Goal: Task Accomplishment & Management: Manage account settings

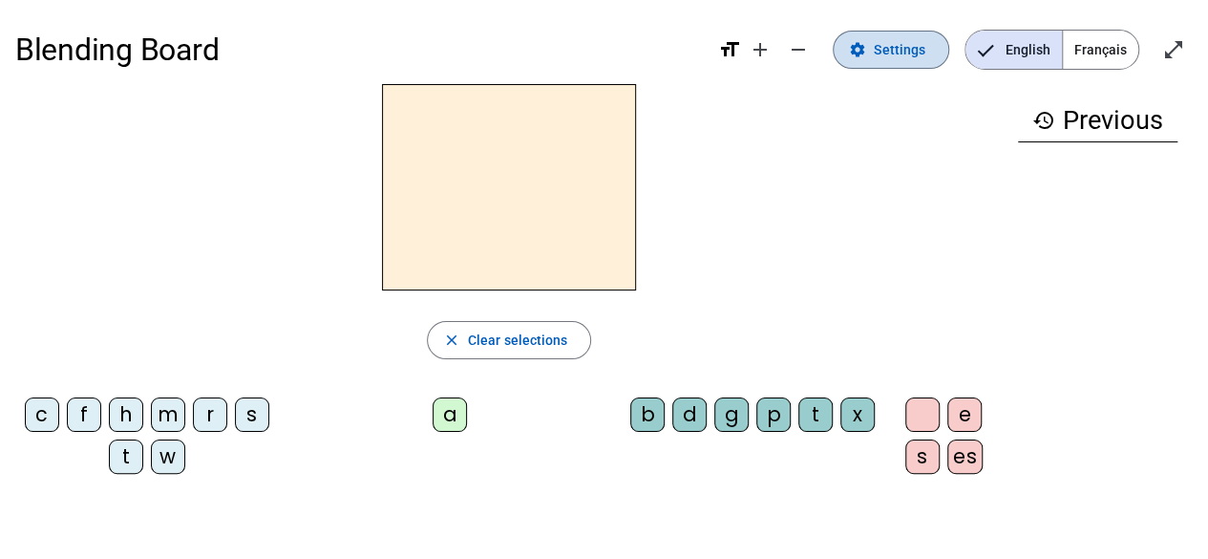
click at [897, 49] on span "Settings" at bounding box center [900, 49] width 52 height 23
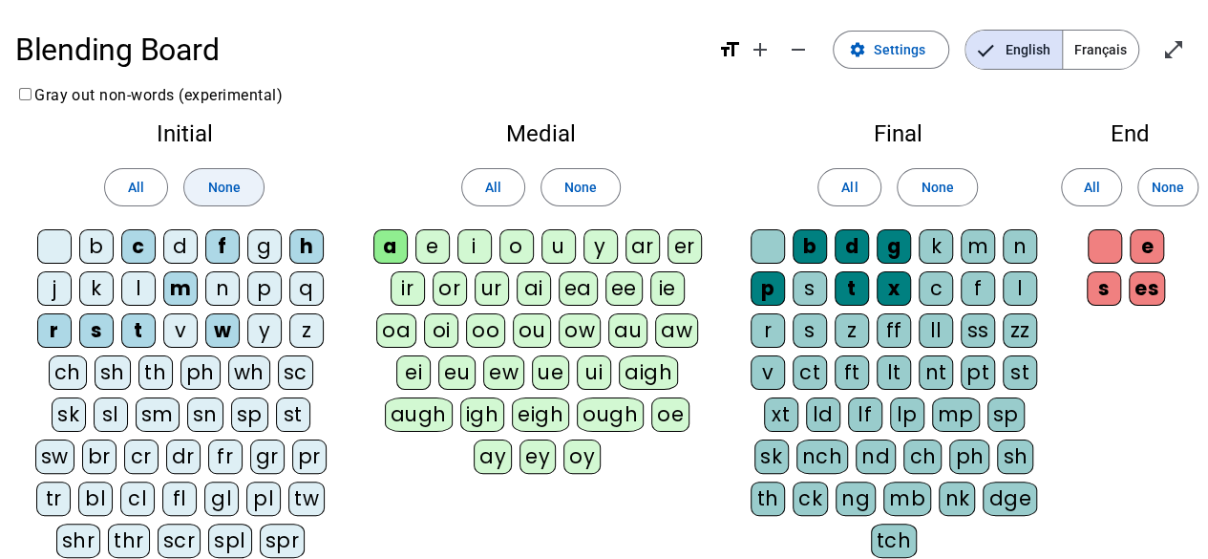
click at [220, 190] on span "None" at bounding box center [223, 187] width 32 height 23
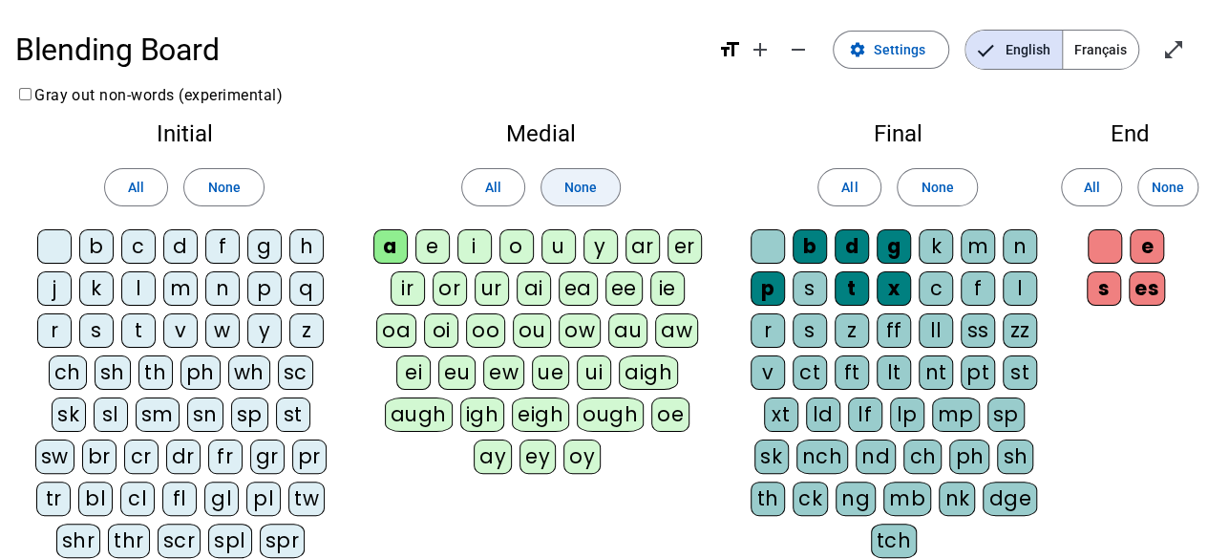
click at [581, 189] on span "None" at bounding box center [580, 187] width 32 height 23
click at [939, 180] on span "None" at bounding box center [936, 187] width 32 height 23
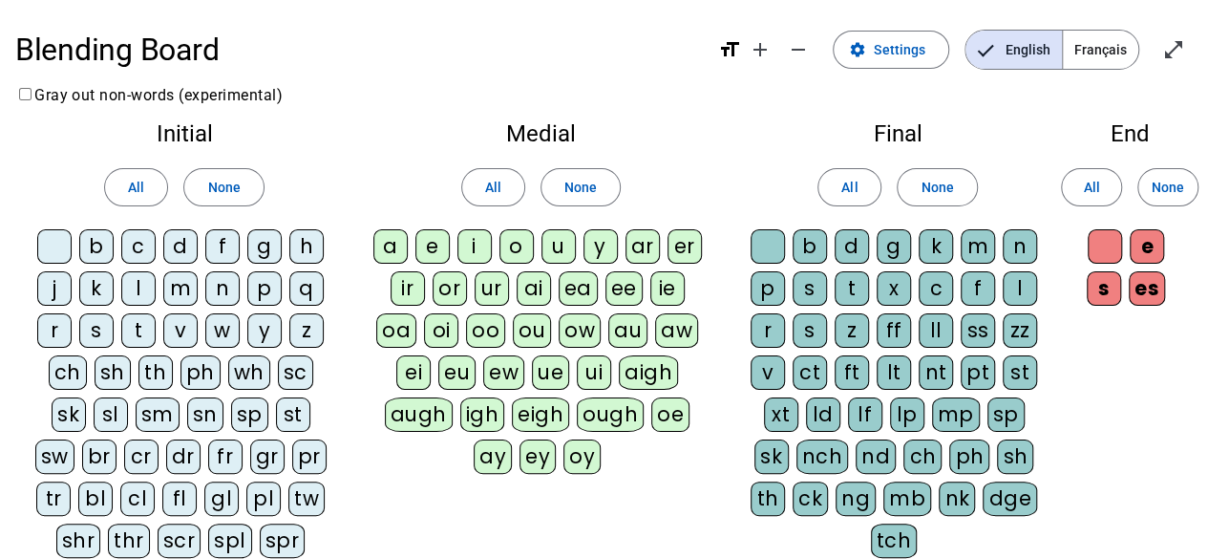
click at [86, 243] on div "b" at bounding box center [96, 246] width 34 height 34
click at [134, 242] on div "c" at bounding box center [138, 246] width 34 height 34
click at [223, 285] on div "n" at bounding box center [222, 288] width 34 height 34
click at [99, 316] on div "s" at bounding box center [96, 330] width 34 height 34
click at [180, 253] on div "d" at bounding box center [180, 246] width 34 height 34
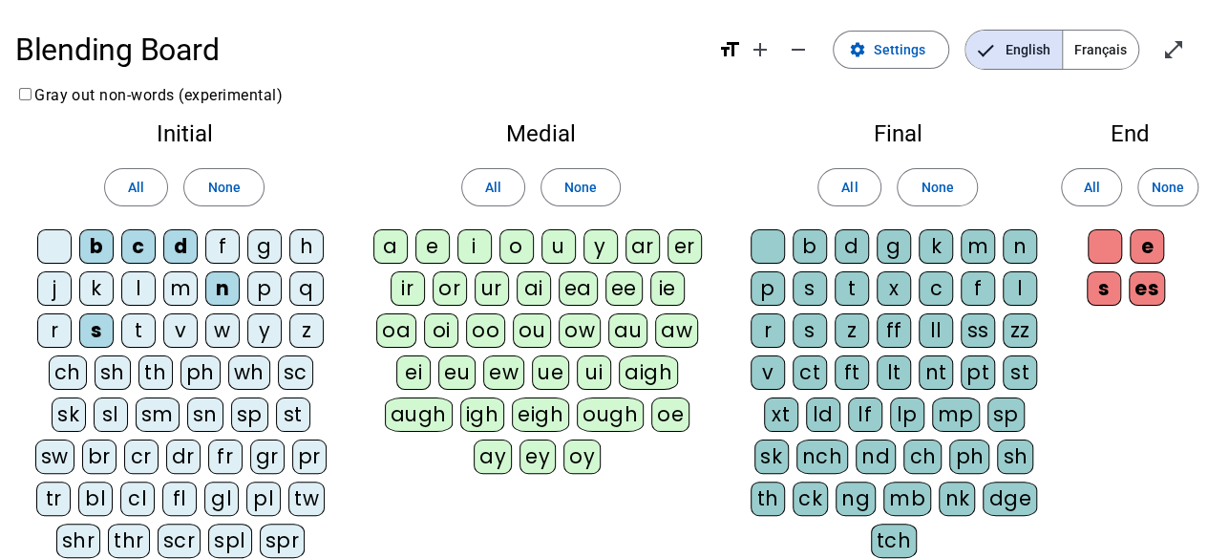
click at [144, 318] on div "t" at bounding box center [138, 330] width 34 height 34
click at [388, 234] on div "a" at bounding box center [390, 246] width 34 height 34
click at [489, 236] on div "i" at bounding box center [474, 246] width 34 height 34
click at [522, 245] on div "o" at bounding box center [516, 246] width 34 height 34
click at [559, 243] on div "u" at bounding box center [558, 246] width 34 height 34
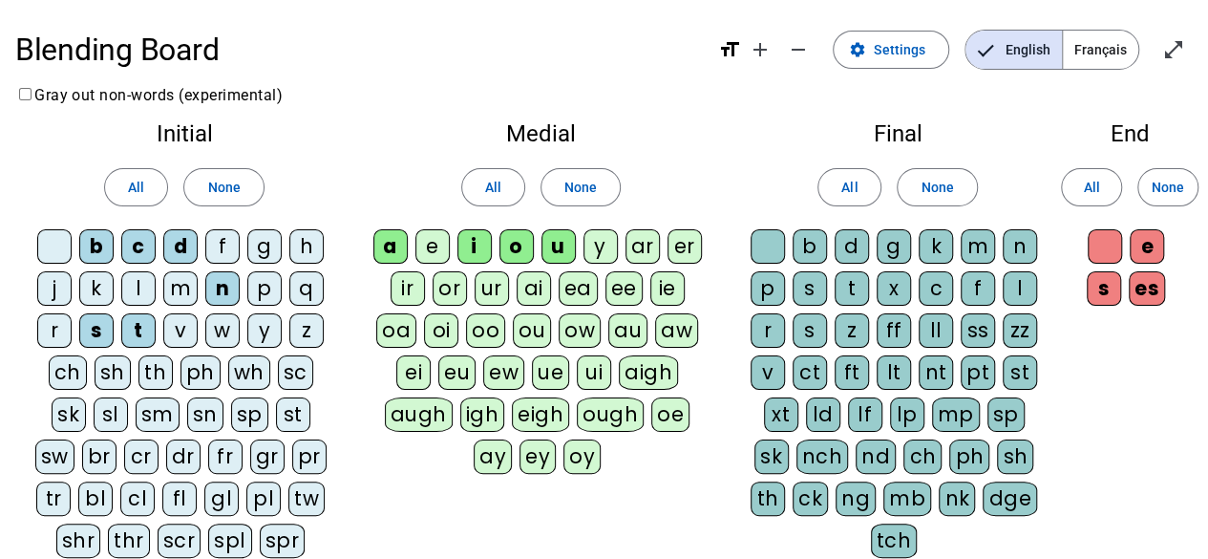
click at [822, 241] on div "b" at bounding box center [809, 246] width 34 height 34
click at [856, 287] on div "t" at bounding box center [851, 288] width 34 height 34
click at [896, 247] on div "g" at bounding box center [893, 246] width 34 height 34
click at [813, 287] on div "s" at bounding box center [809, 288] width 34 height 34
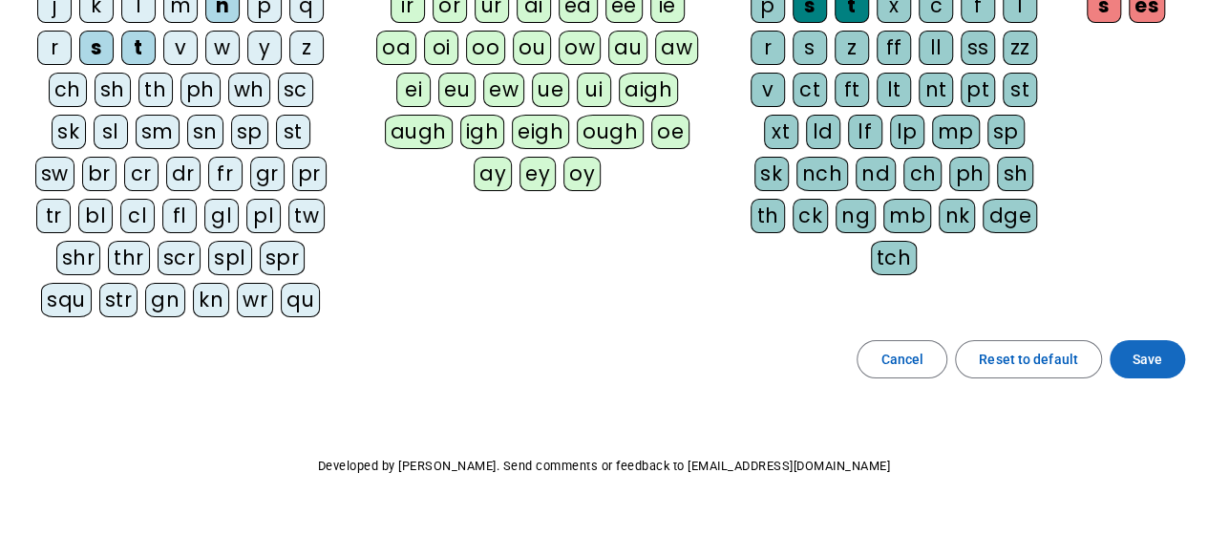
click at [1138, 352] on span "Save" at bounding box center [1147, 359] width 30 height 23
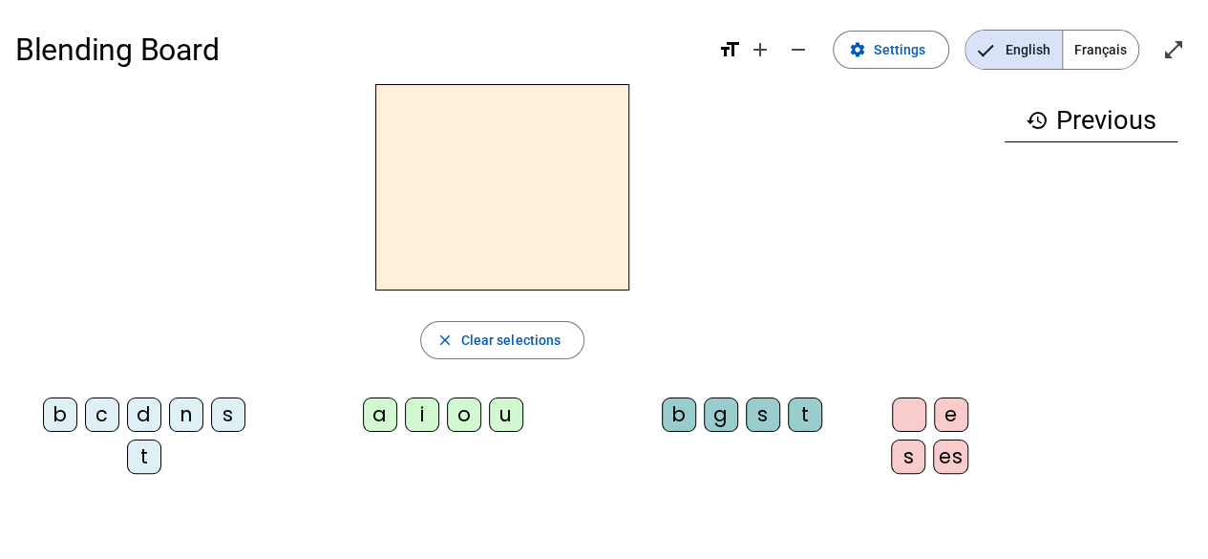
click at [228, 404] on div "s" at bounding box center [228, 414] width 34 height 34
click at [489, 410] on div "u" at bounding box center [506, 414] width 34 height 34
click at [662, 417] on div "b" at bounding box center [679, 414] width 34 height 34
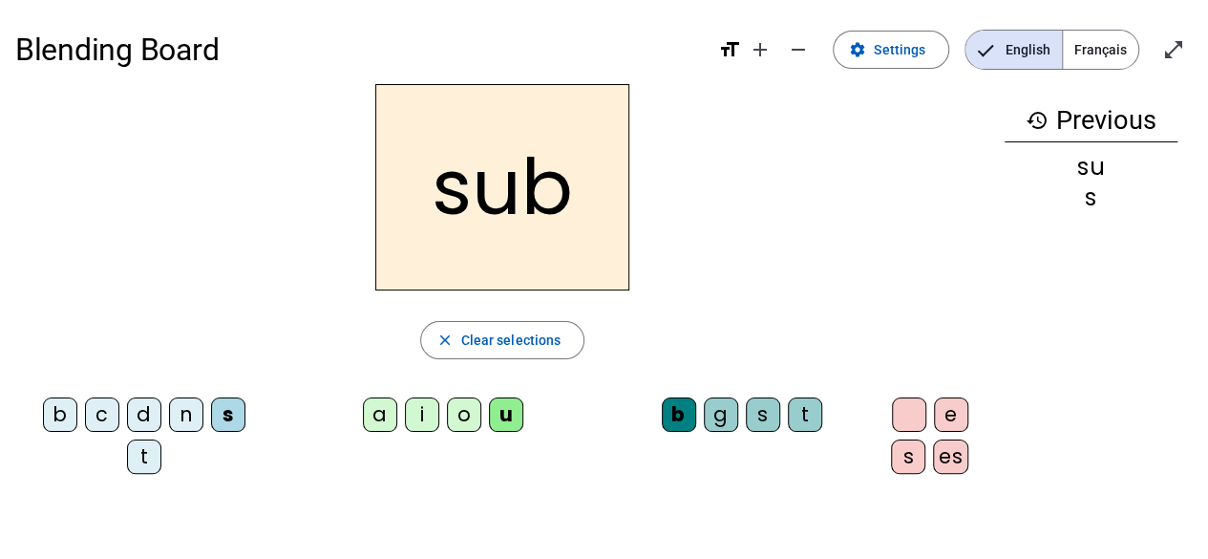
click at [183, 415] on div "n" at bounding box center [186, 414] width 34 height 34
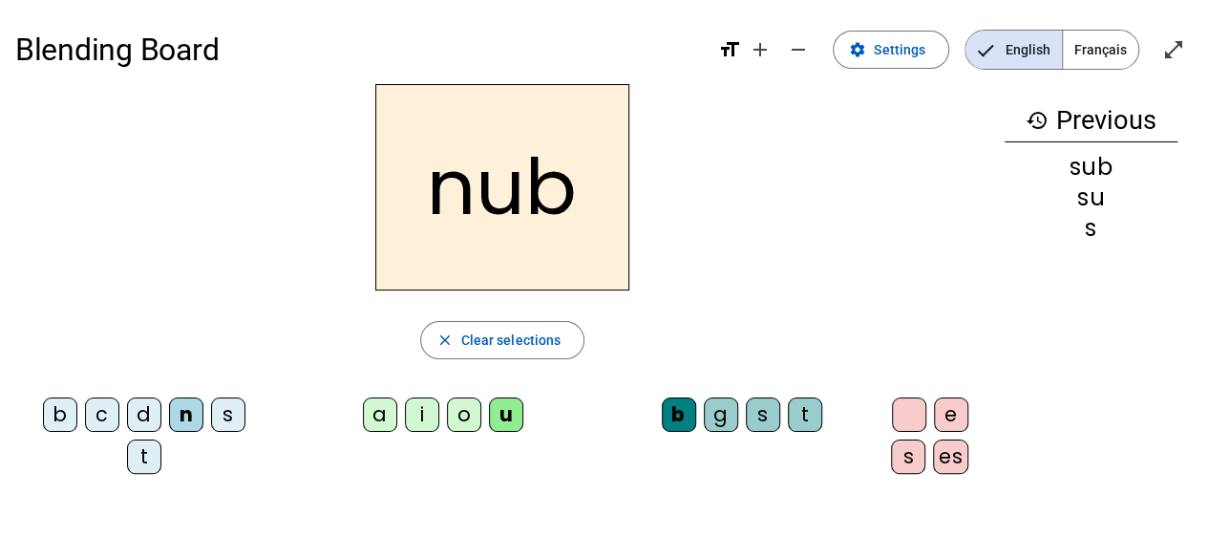
click at [133, 451] on div "t" at bounding box center [144, 456] width 34 height 34
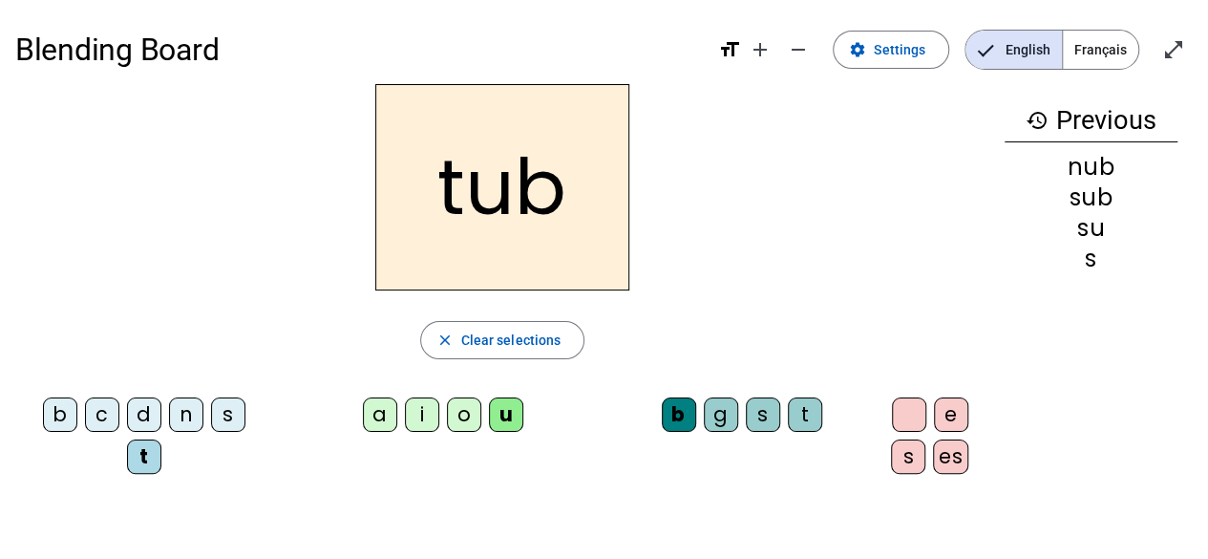
click at [704, 416] on div "g" at bounding box center [721, 414] width 34 height 34
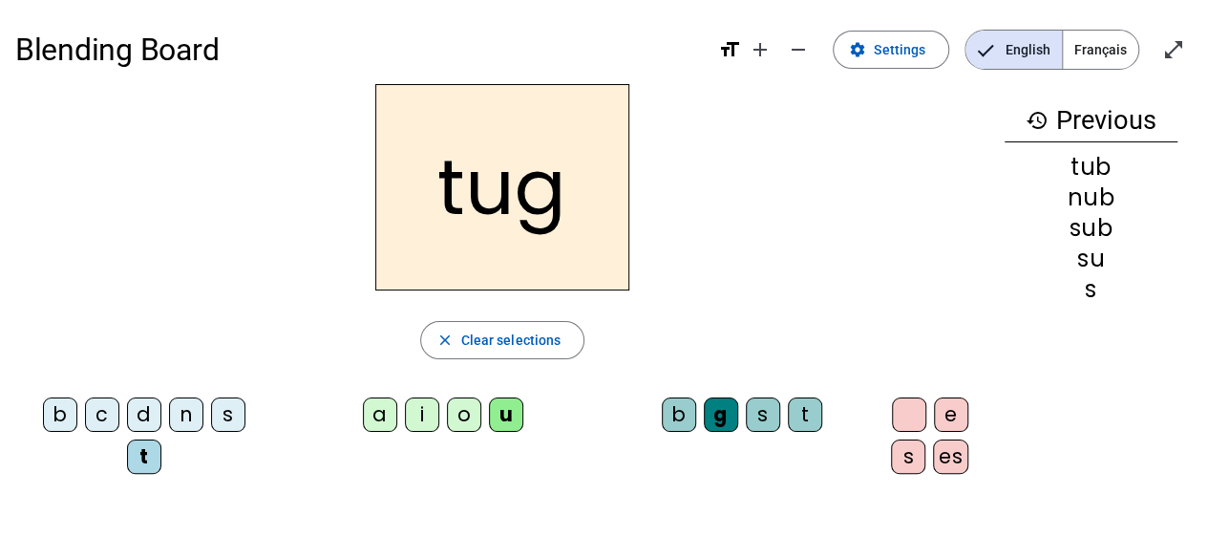
click at [489, 406] on div "u" at bounding box center [506, 414] width 34 height 34
click at [367, 410] on div "a" at bounding box center [380, 414] width 34 height 34
click at [53, 402] on div "b" at bounding box center [60, 414] width 34 height 34
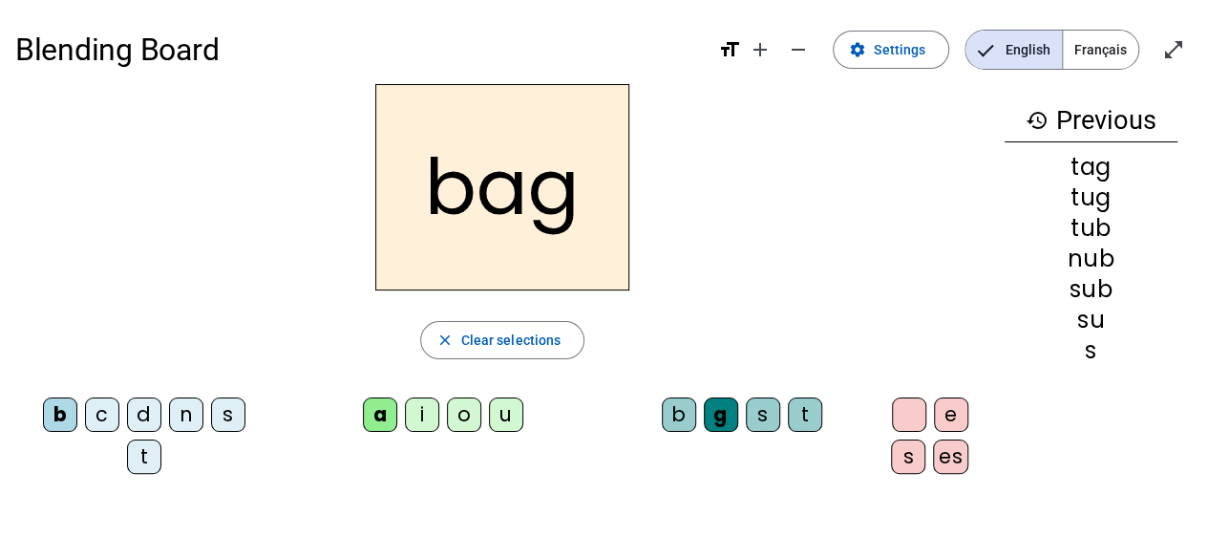
click at [409, 414] on div "i" at bounding box center [422, 414] width 34 height 34
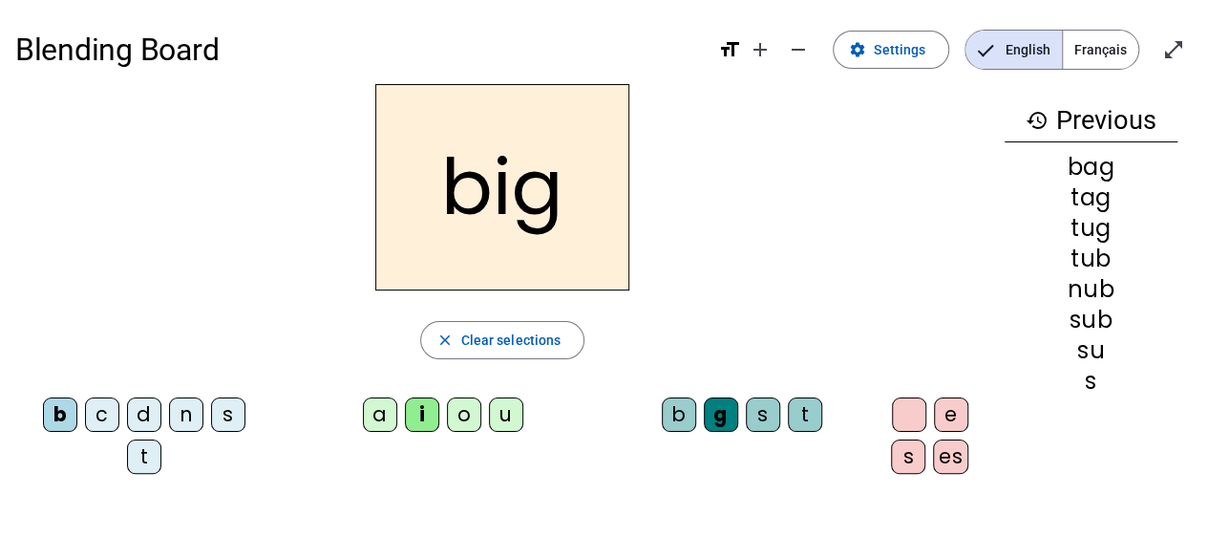
click at [496, 410] on div "u" at bounding box center [506, 414] width 34 height 34
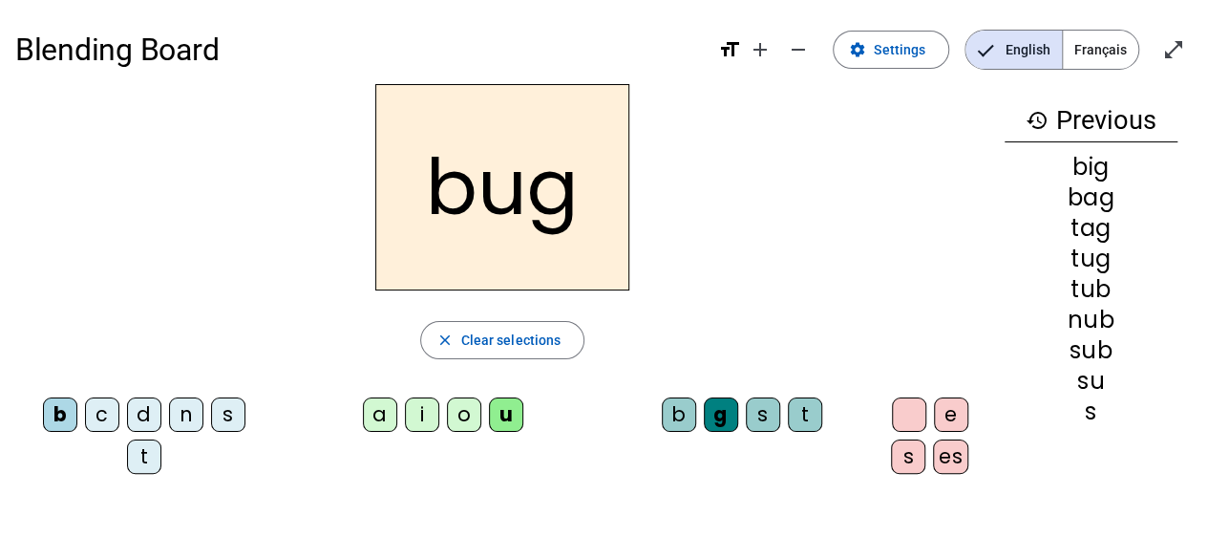
click at [746, 406] on div "s" at bounding box center [763, 414] width 34 height 34
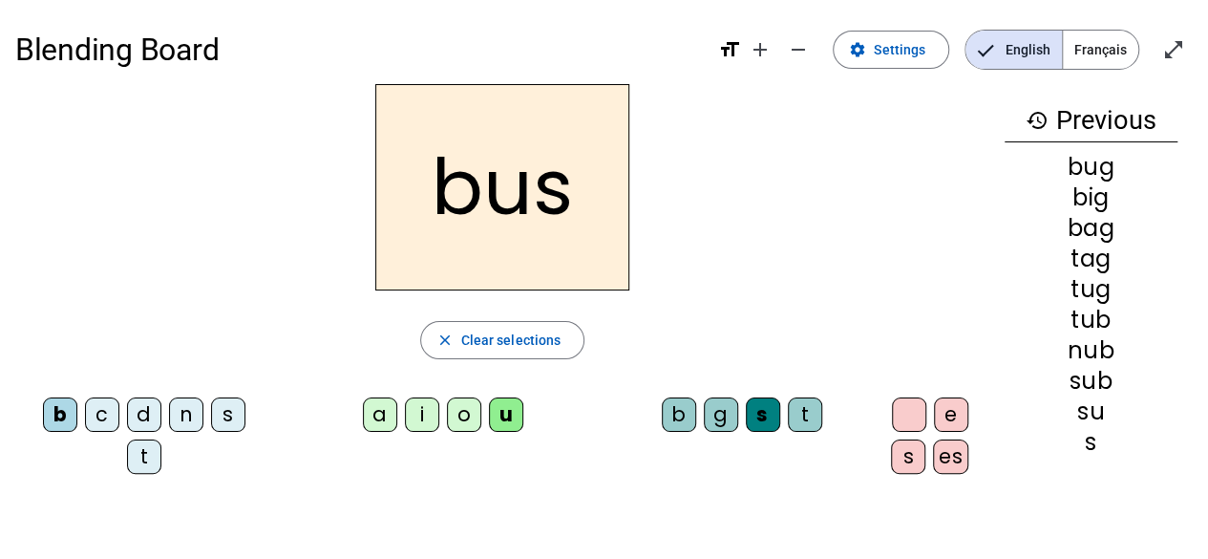
click at [788, 412] on div "t" at bounding box center [805, 414] width 34 height 34
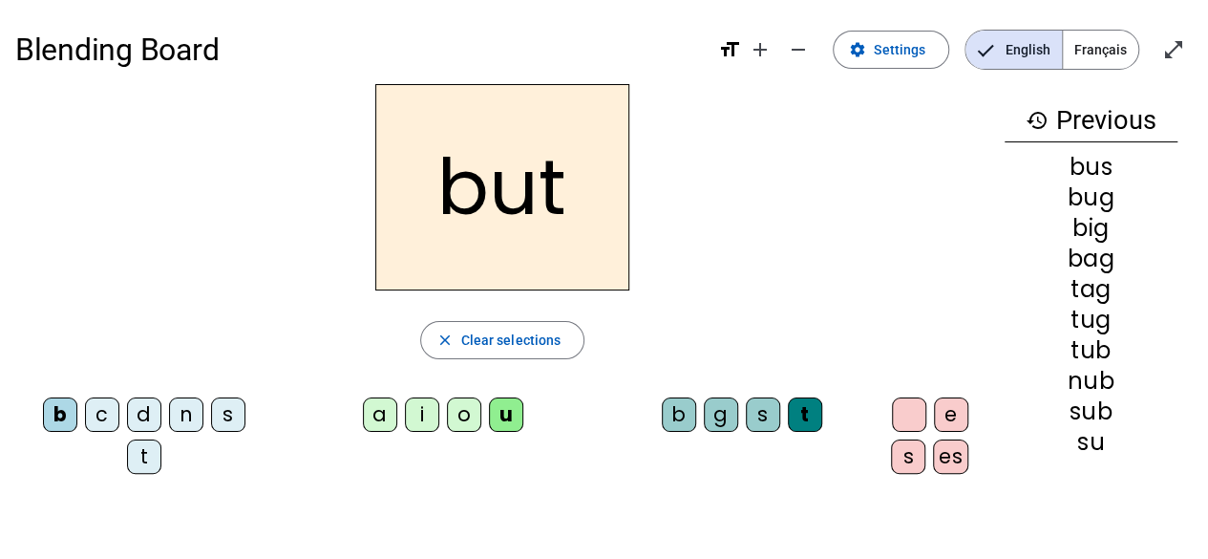
click at [109, 413] on div "c" at bounding box center [102, 414] width 34 height 34
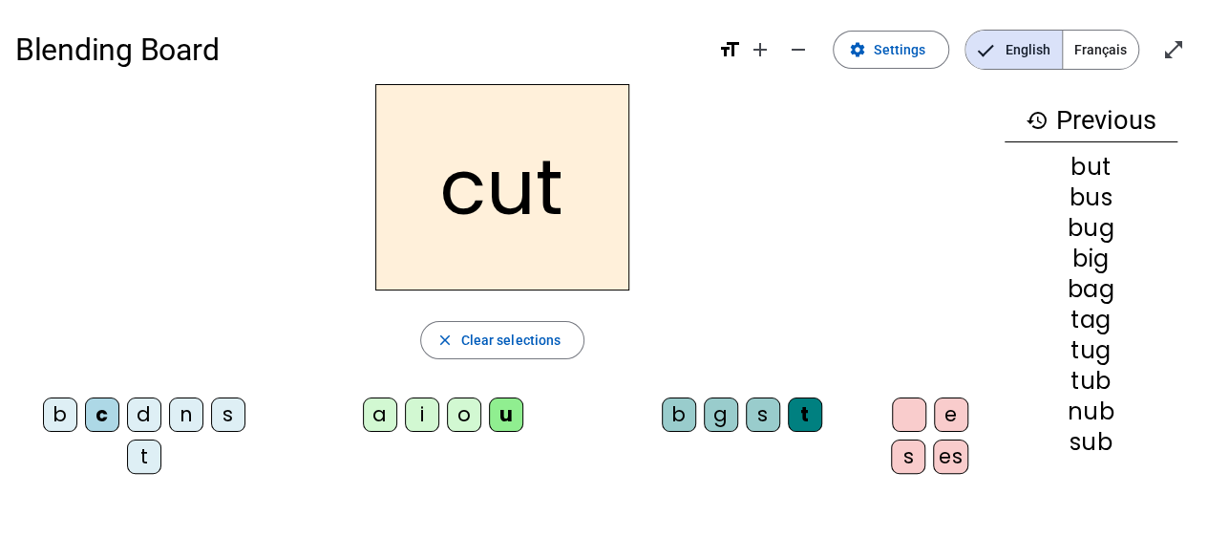
click at [662, 416] on div "b" at bounding box center [679, 414] width 34 height 34
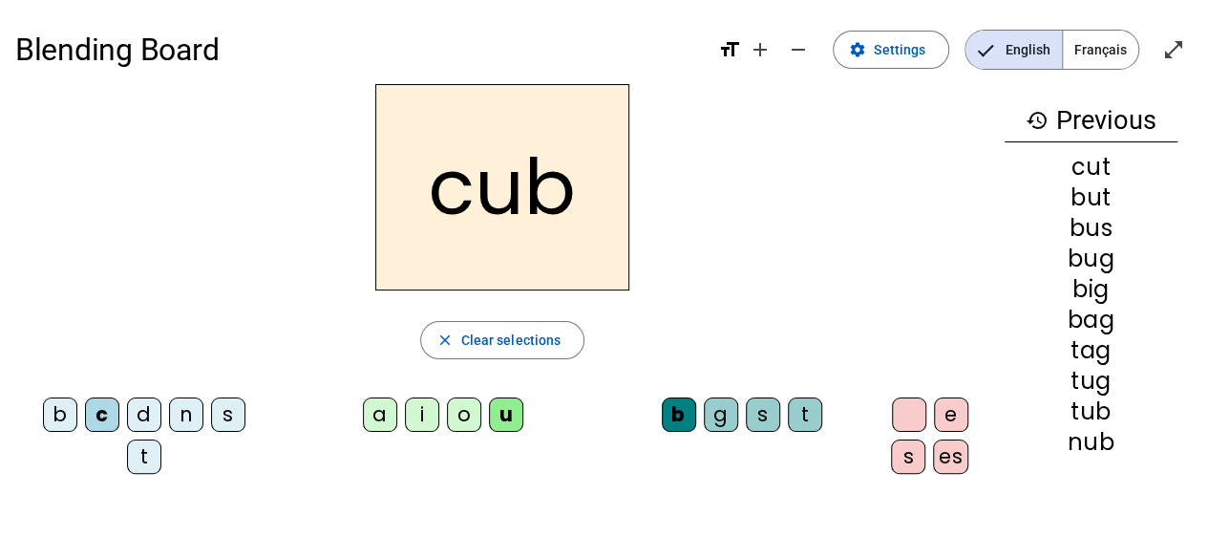
click at [449, 425] on div "o" at bounding box center [464, 414] width 34 height 34
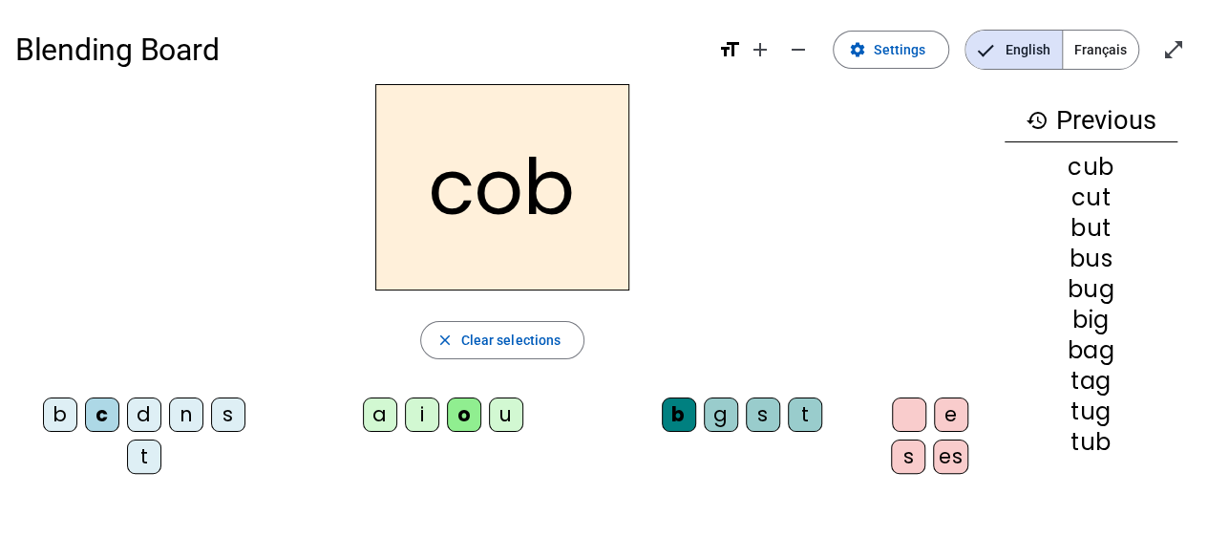
click at [367, 417] on div "a" at bounding box center [380, 414] width 34 height 34
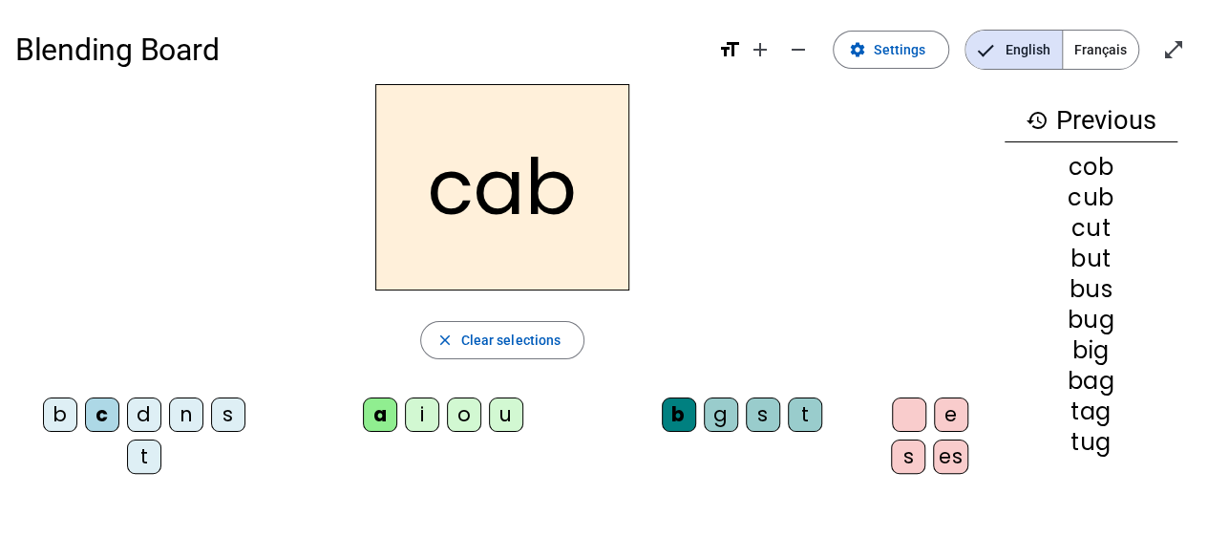
click at [144, 415] on div "d" at bounding box center [144, 414] width 34 height 34
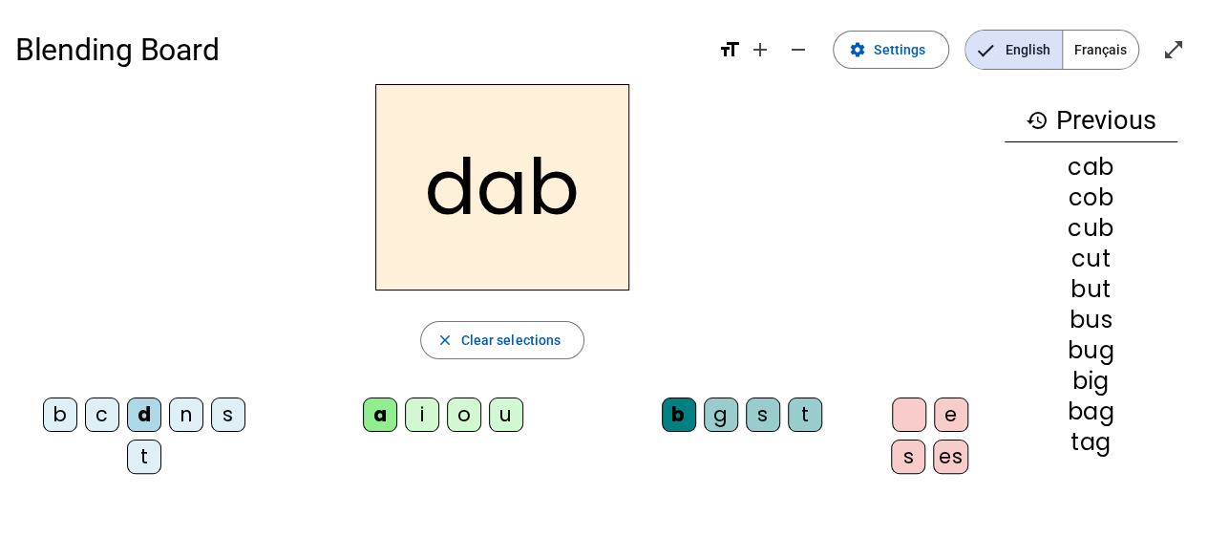
click at [495, 414] on div "u" at bounding box center [506, 414] width 34 height 34
